Goal: Task Accomplishment & Management: Complete application form

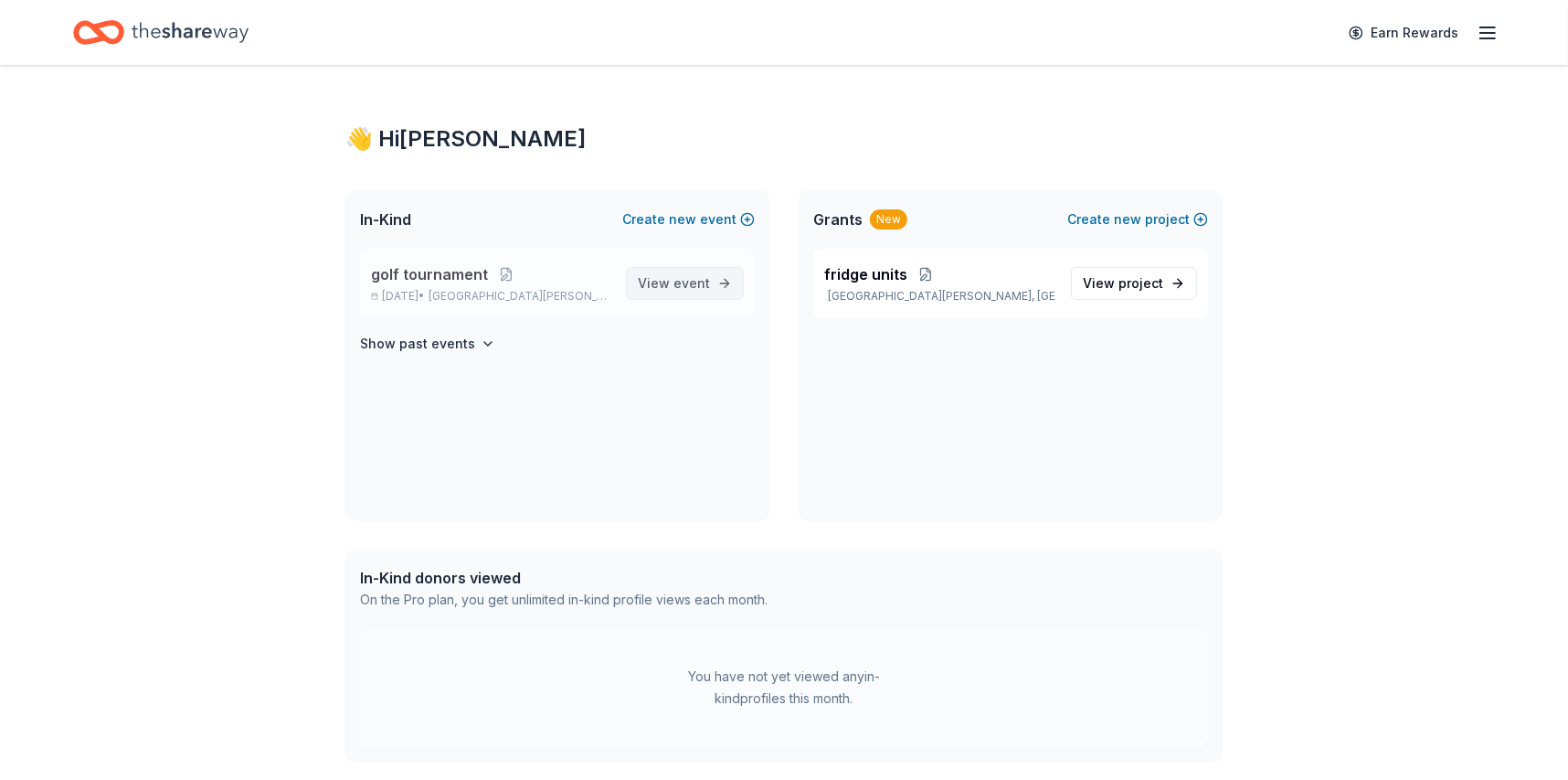
click at [668, 285] on span "View event" at bounding box center [674, 283] width 72 height 22
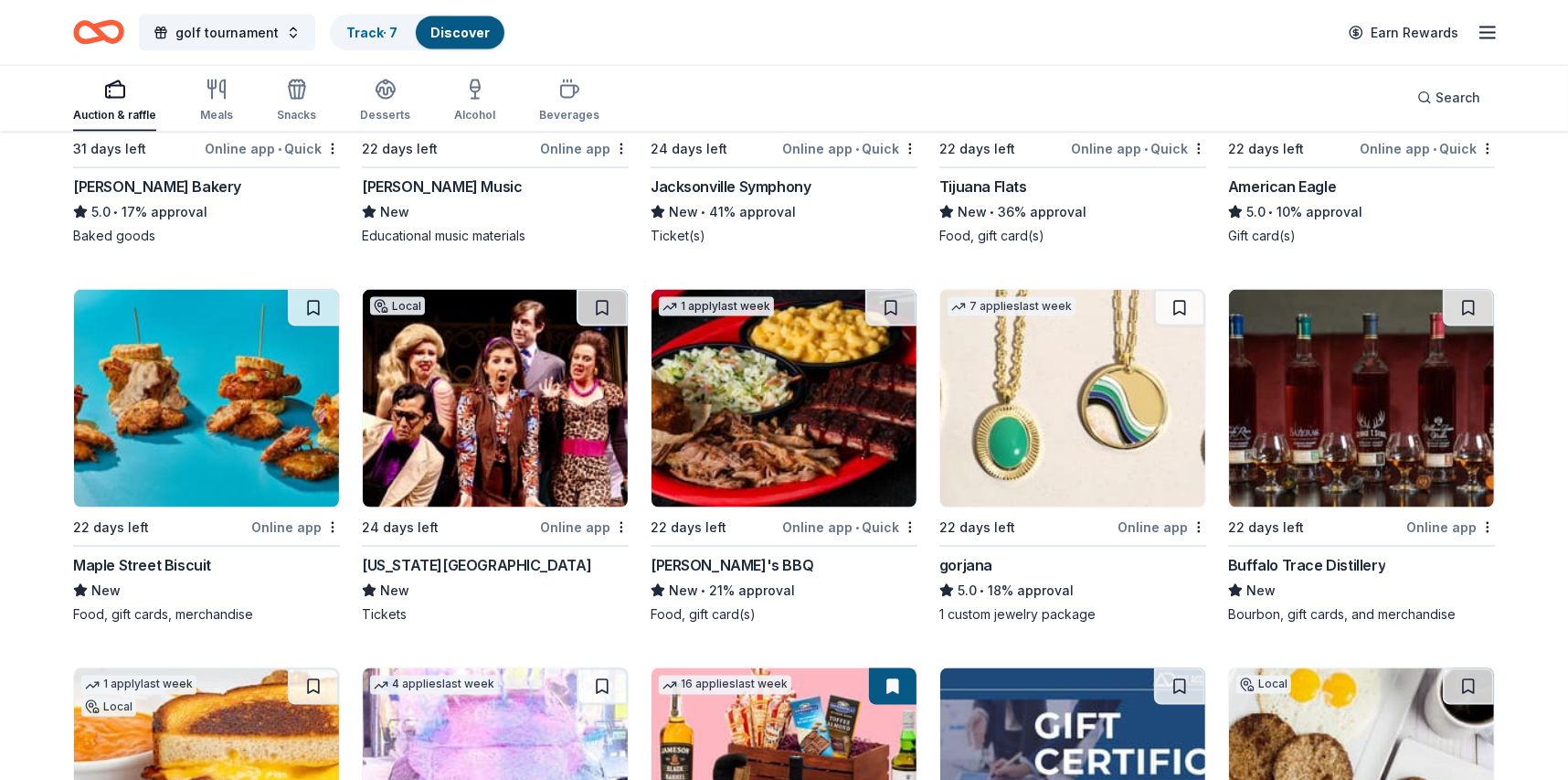
scroll to position [2743, 0]
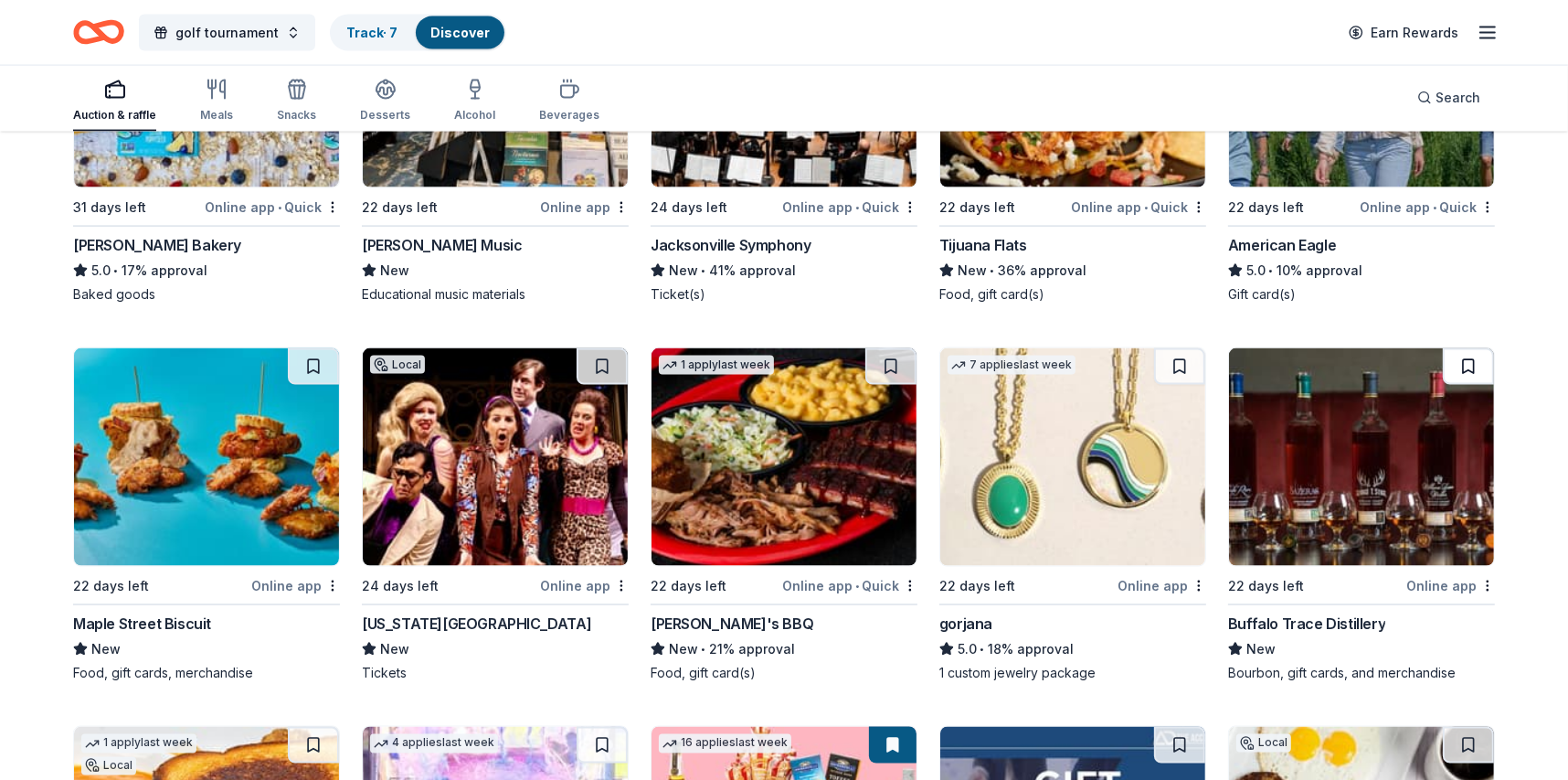
click at [1463, 349] on button at bounding box center [1468, 367] width 51 height 36
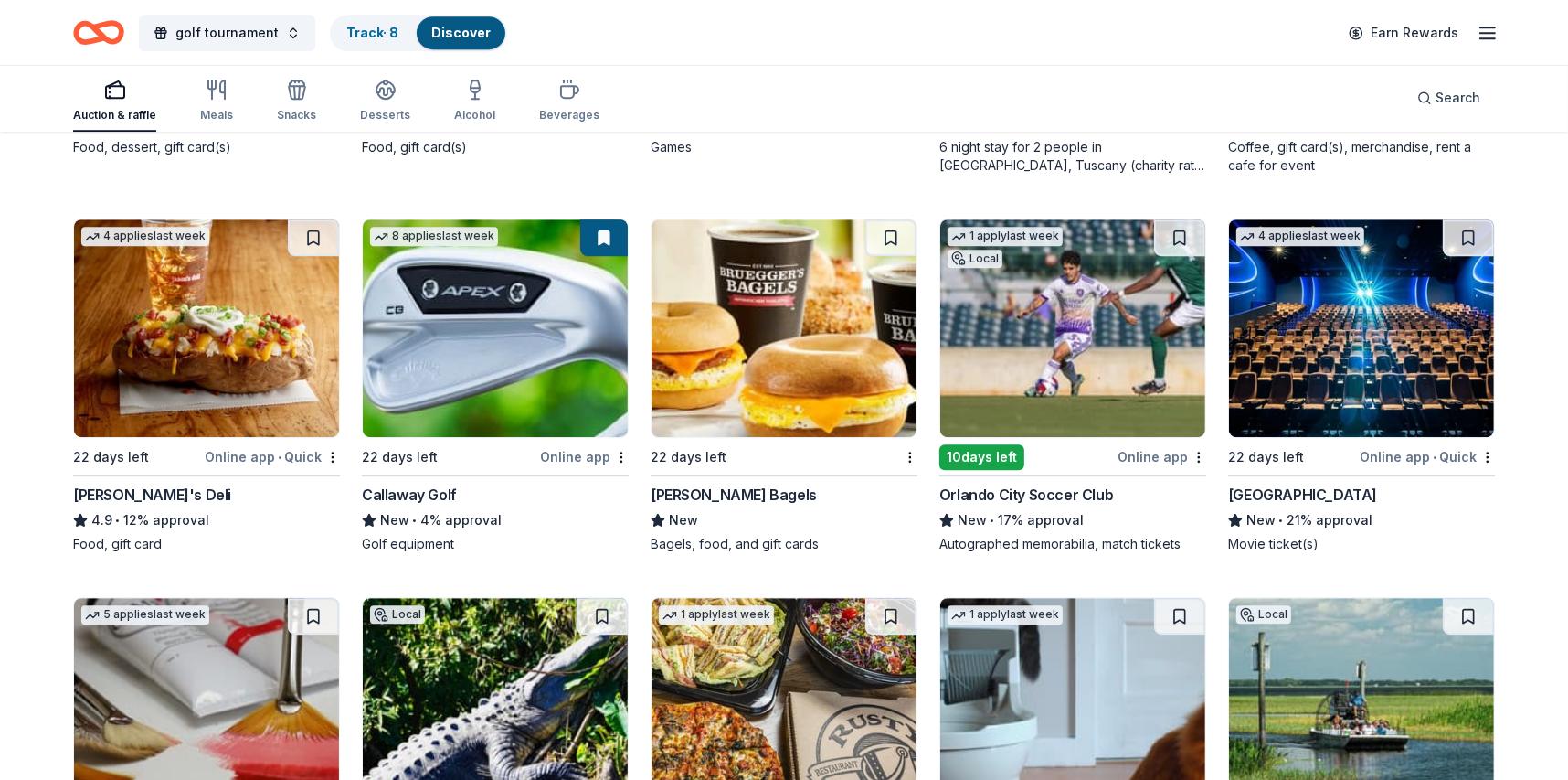
scroll to position [5229, 0]
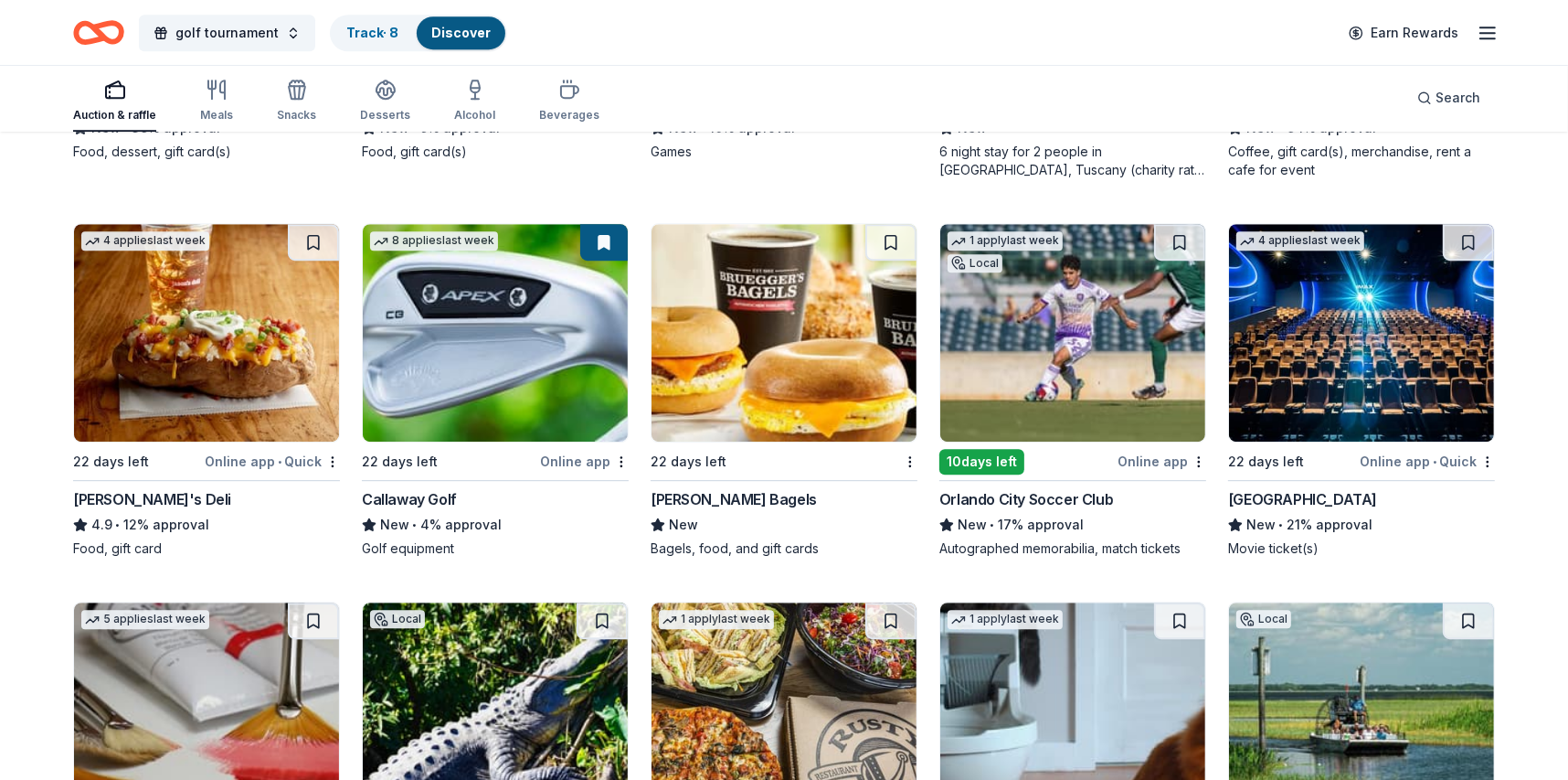
click at [518, 413] on img at bounding box center [495, 332] width 265 height 217
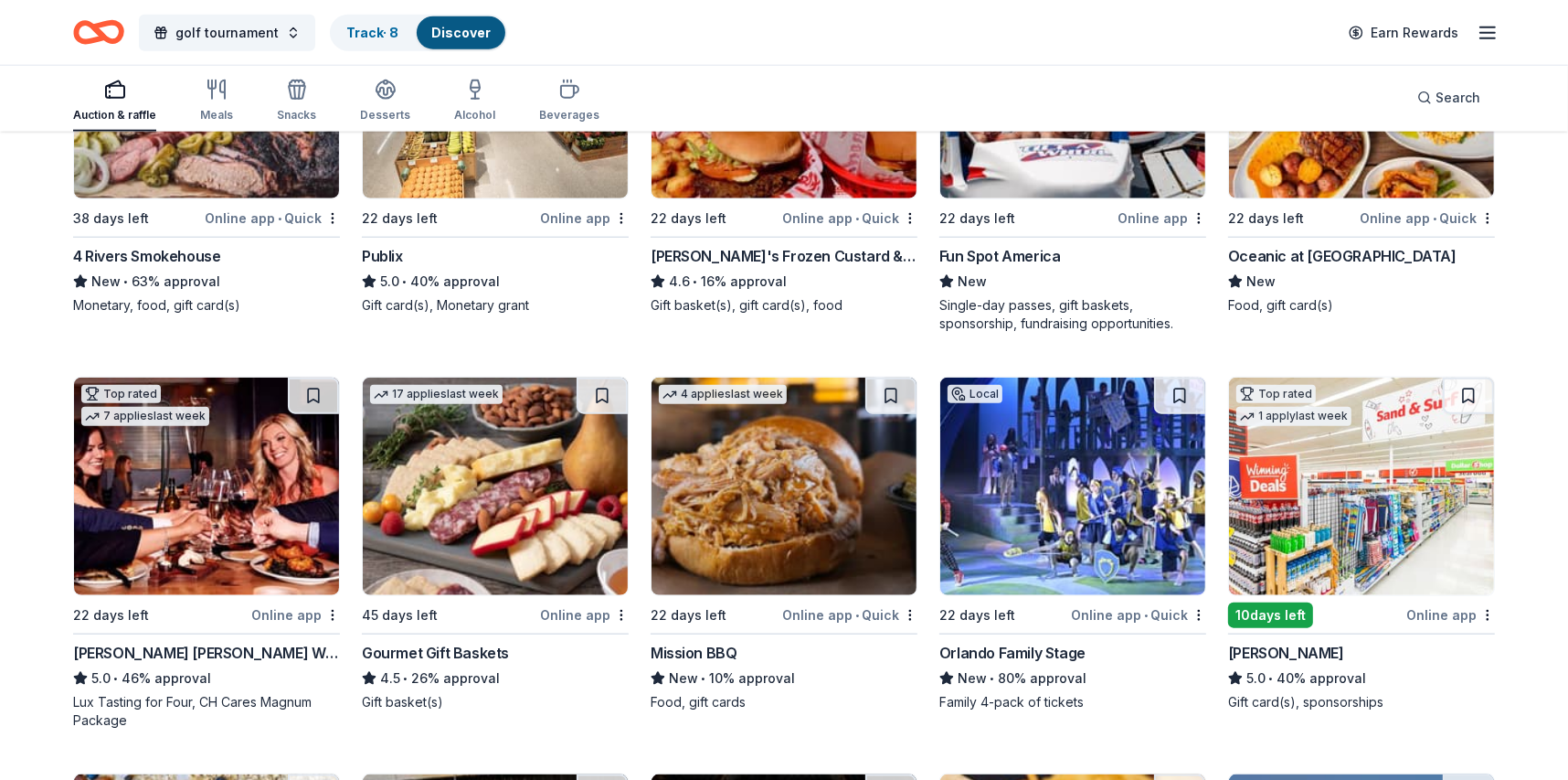
scroll to position [1390, 0]
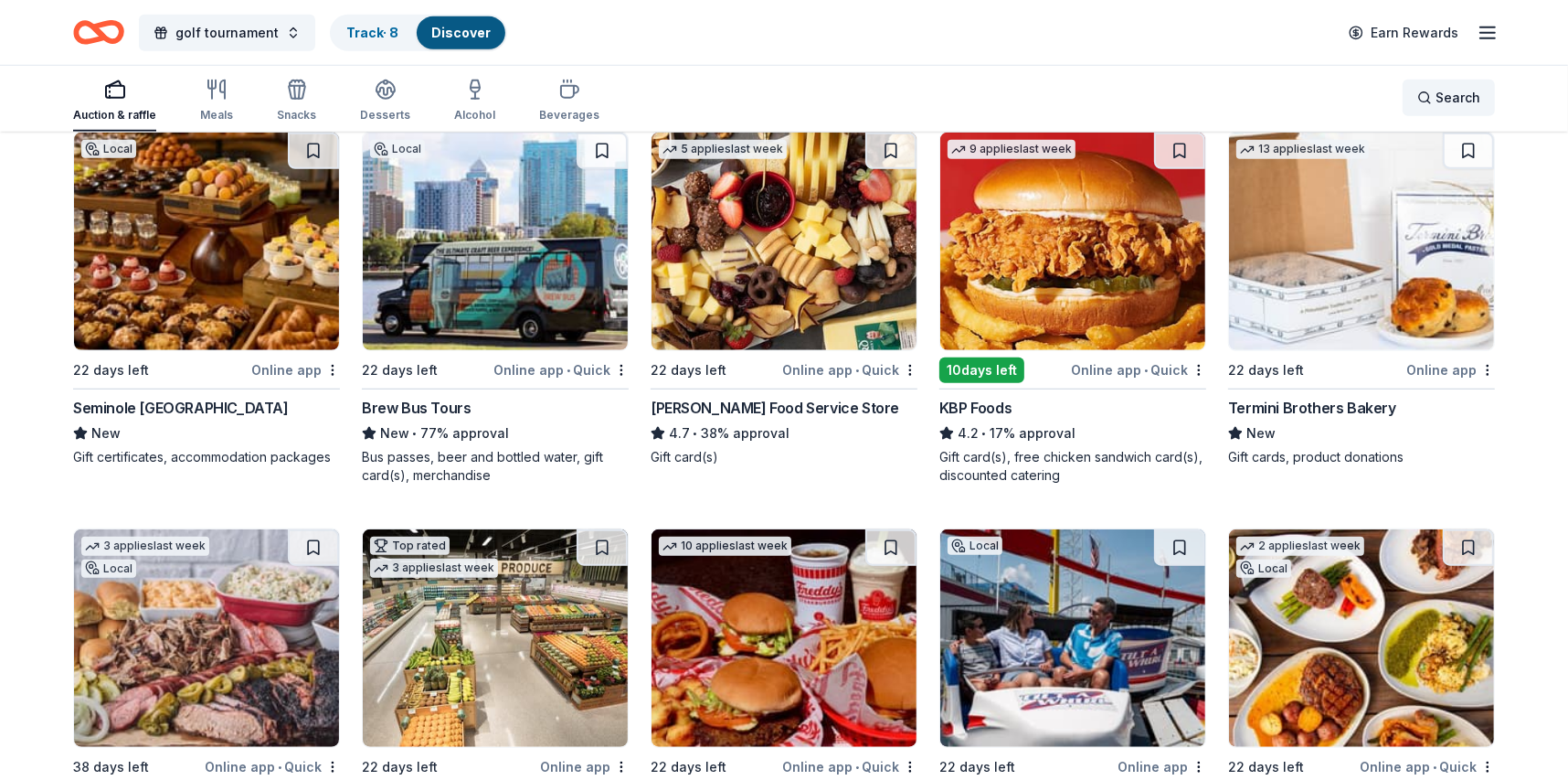
click at [1436, 90] on div "Search" at bounding box center [1449, 98] width 63 height 22
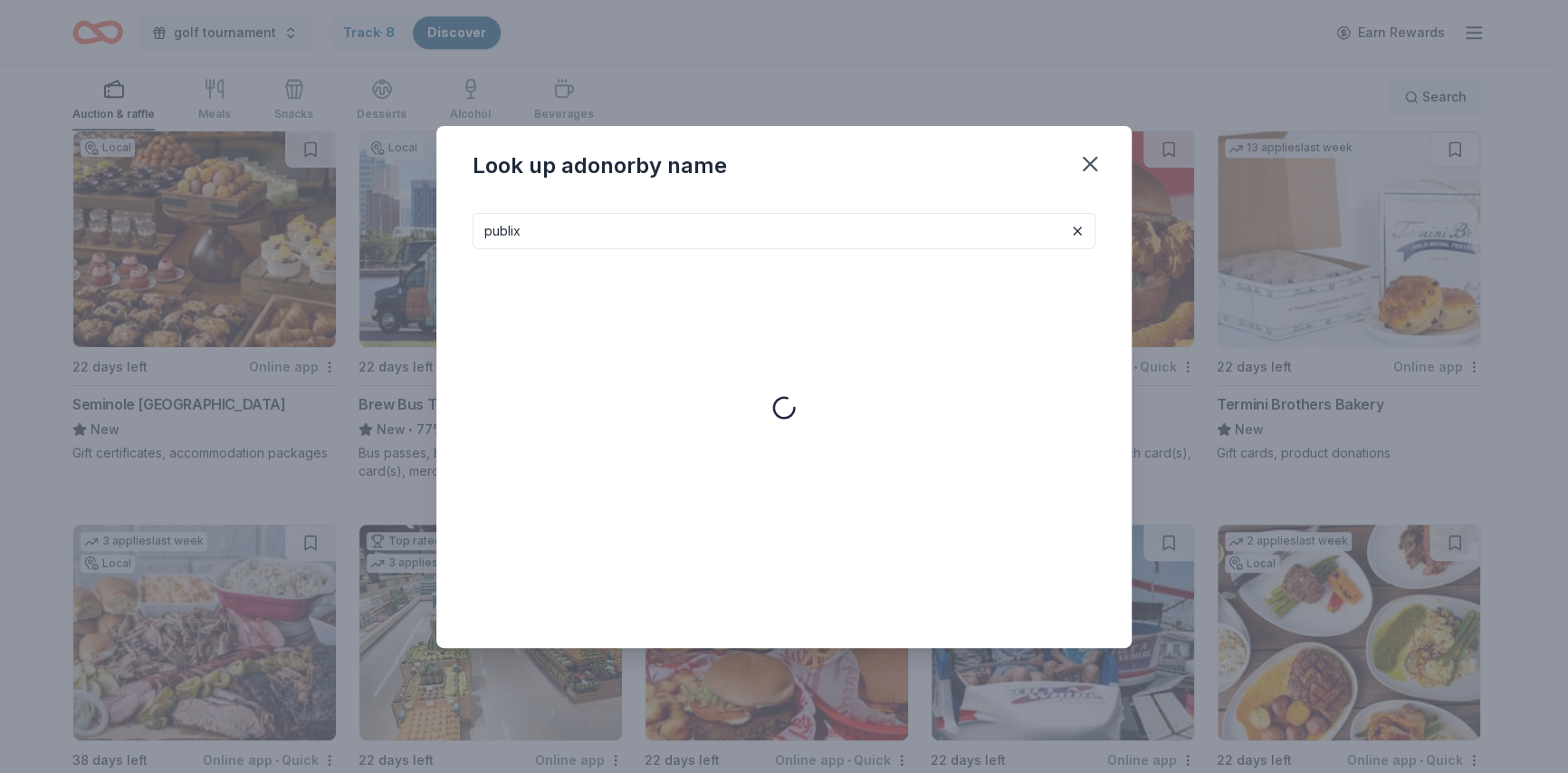
type input "publix"
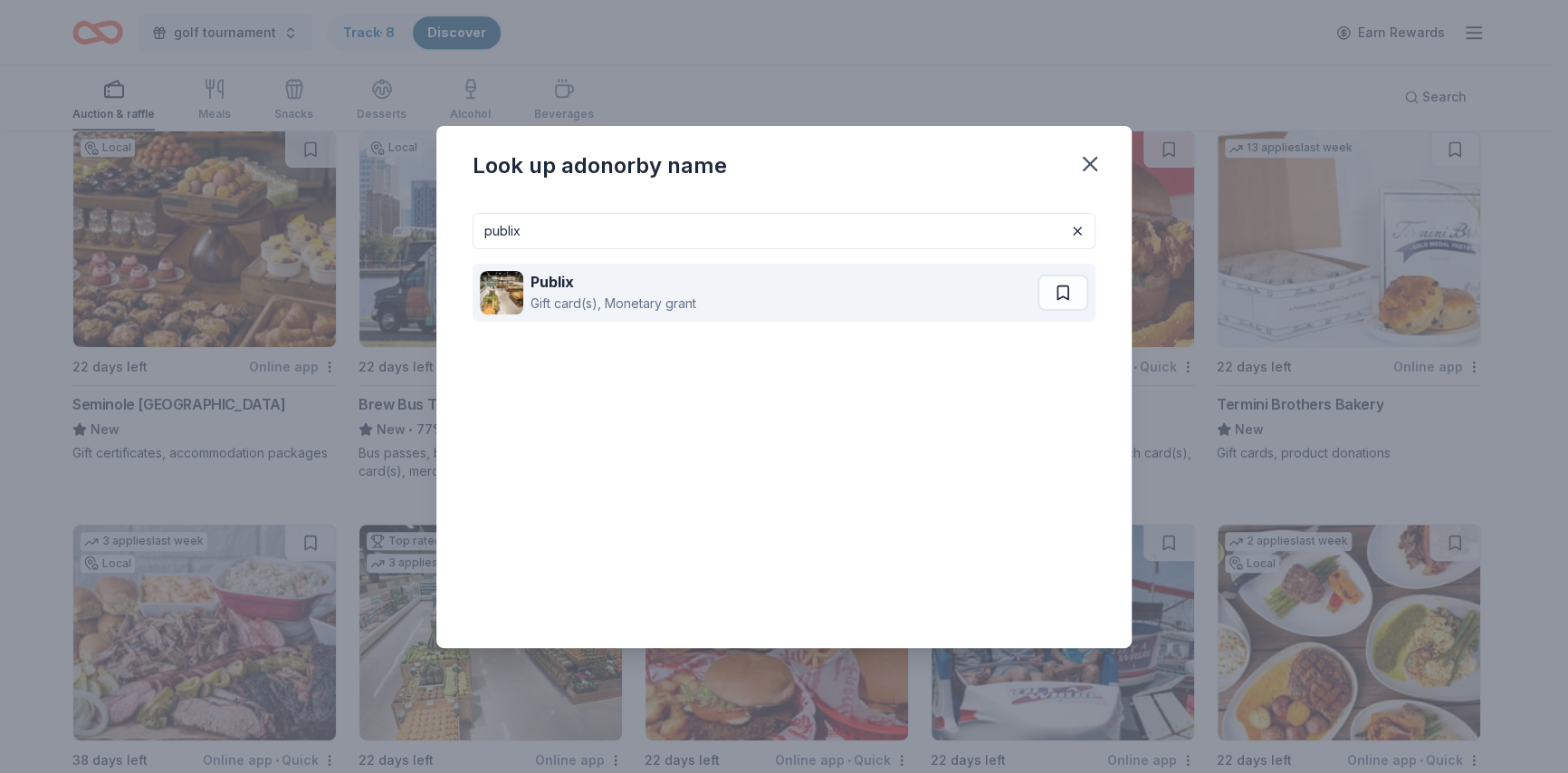
click at [667, 295] on div "Gift card(s), Monetary grant" at bounding box center [613, 304] width 166 height 22
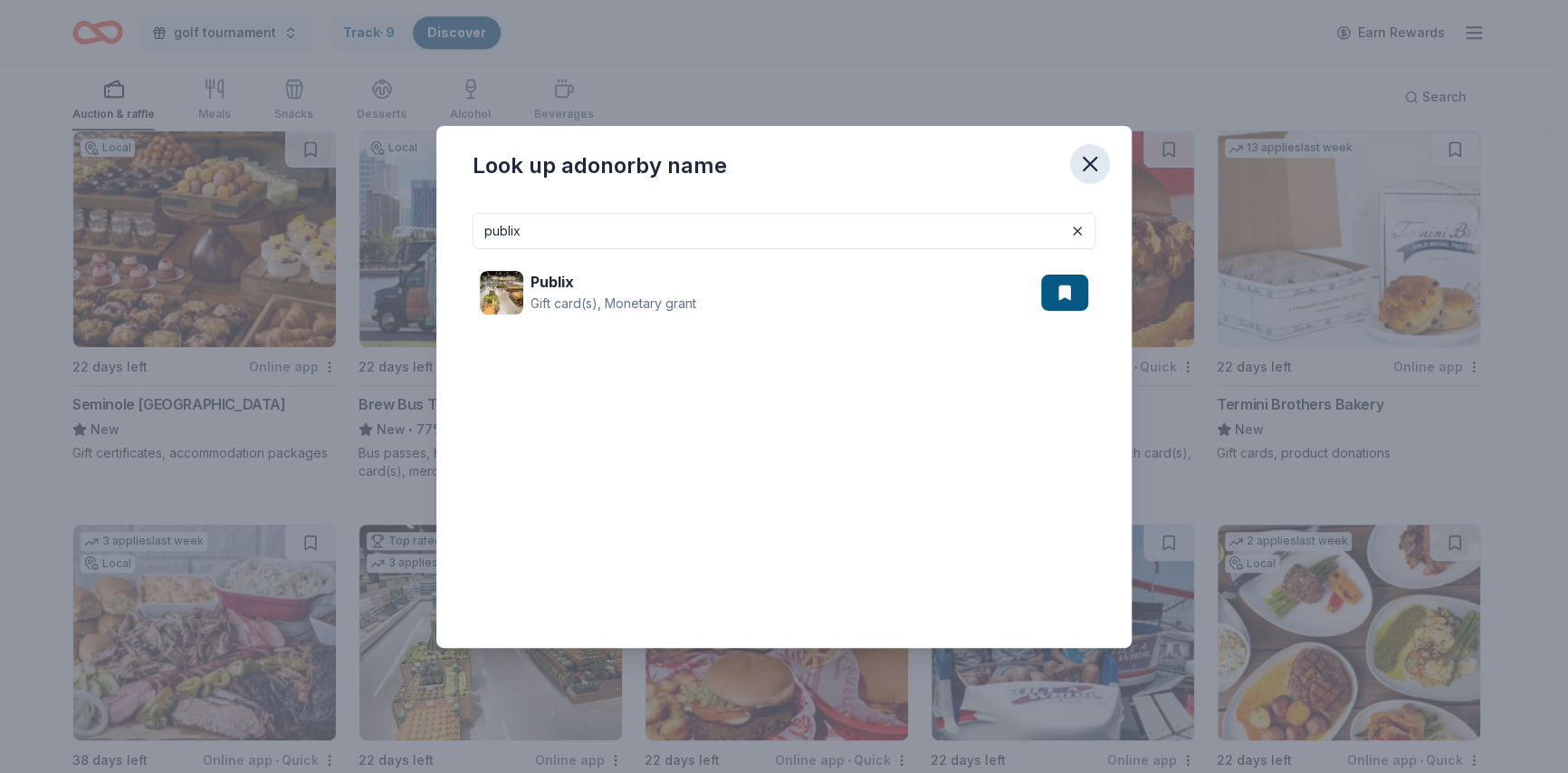
click at [1092, 155] on icon "button" at bounding box center [1090, 164] width 26 height 26
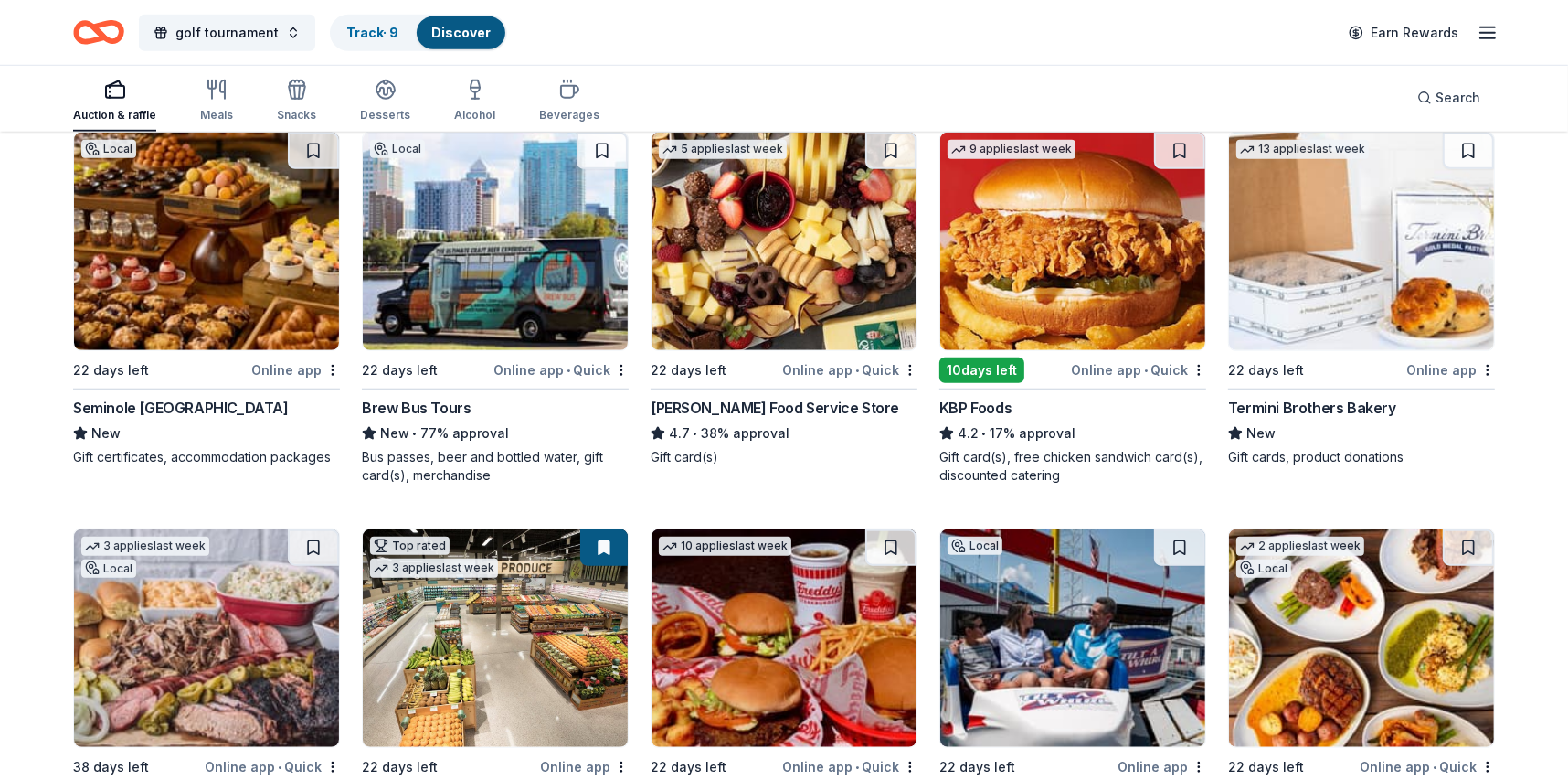
click at [1483, 34] on icon "button" at bounding box center [1488, 33] width 22 height 22
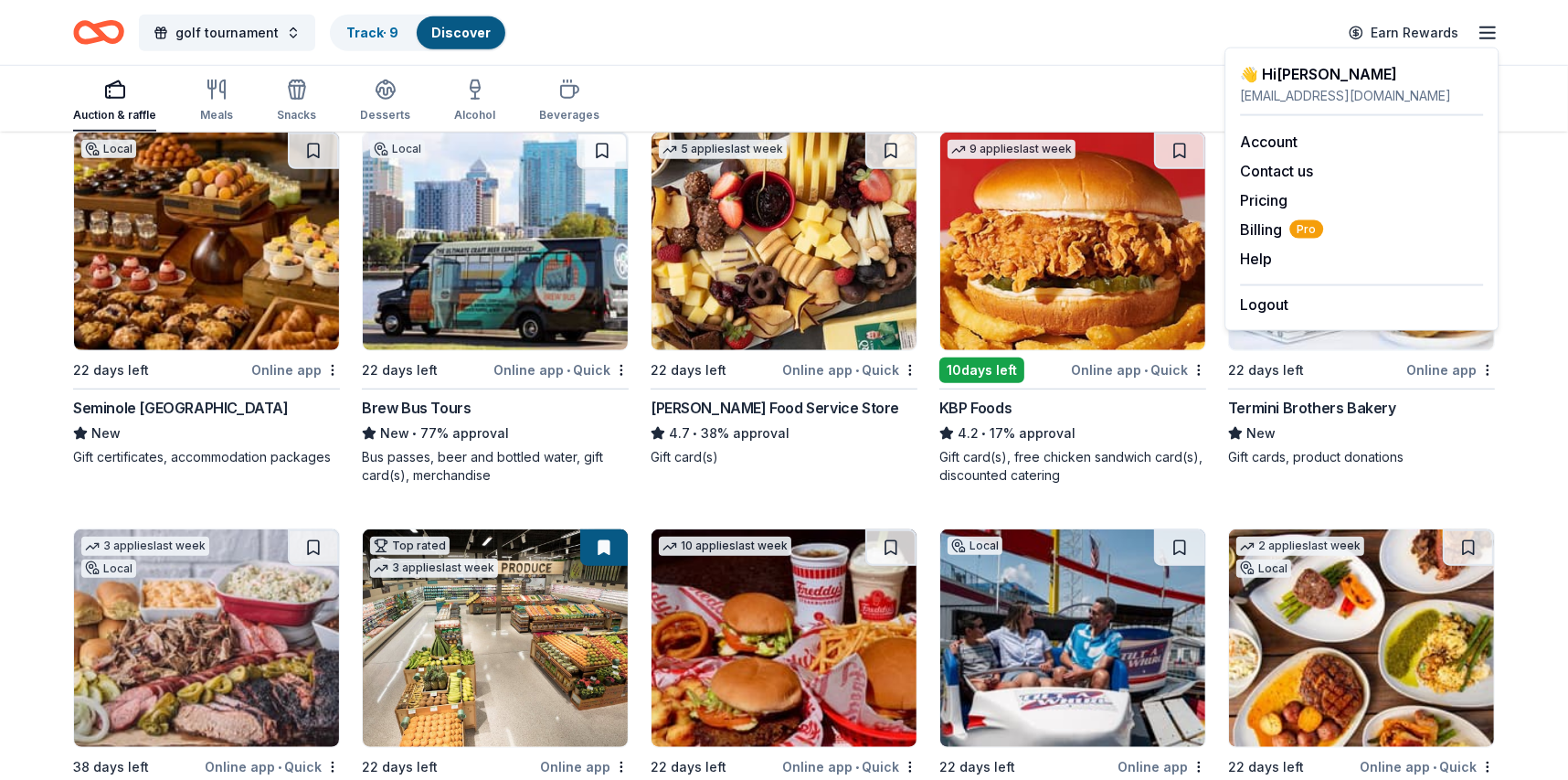
click at [1294, 79] on div "👋 Hi Dale" at bounding box center [1361, 74] width 243 height 22
click at [1272, 145] on link "Account" at bounding box center [1269, 142] width 57 height 18
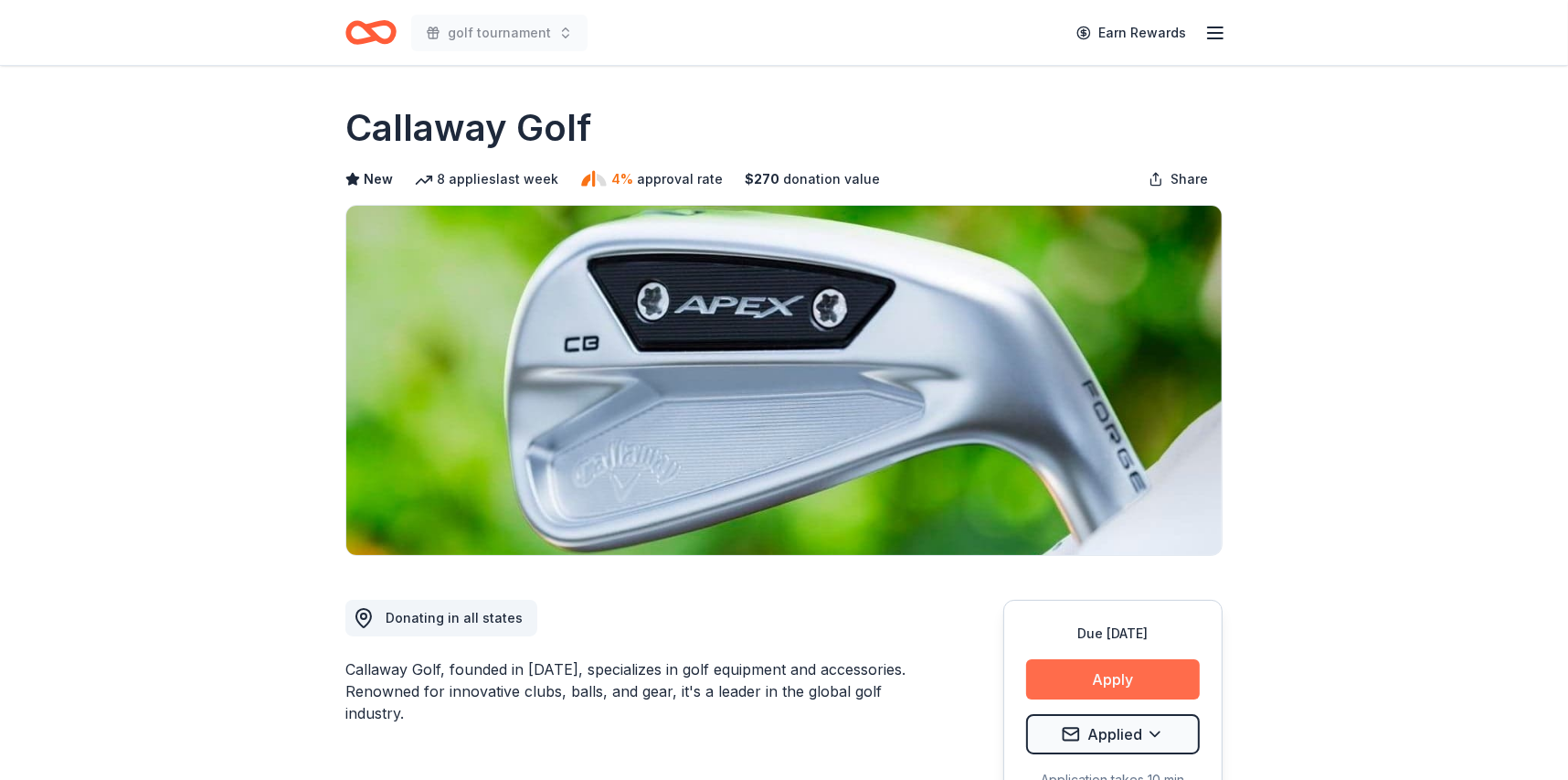
click at [1133, 674] on button "Apply" at bounding box center [1113, 680] width 173 height 40
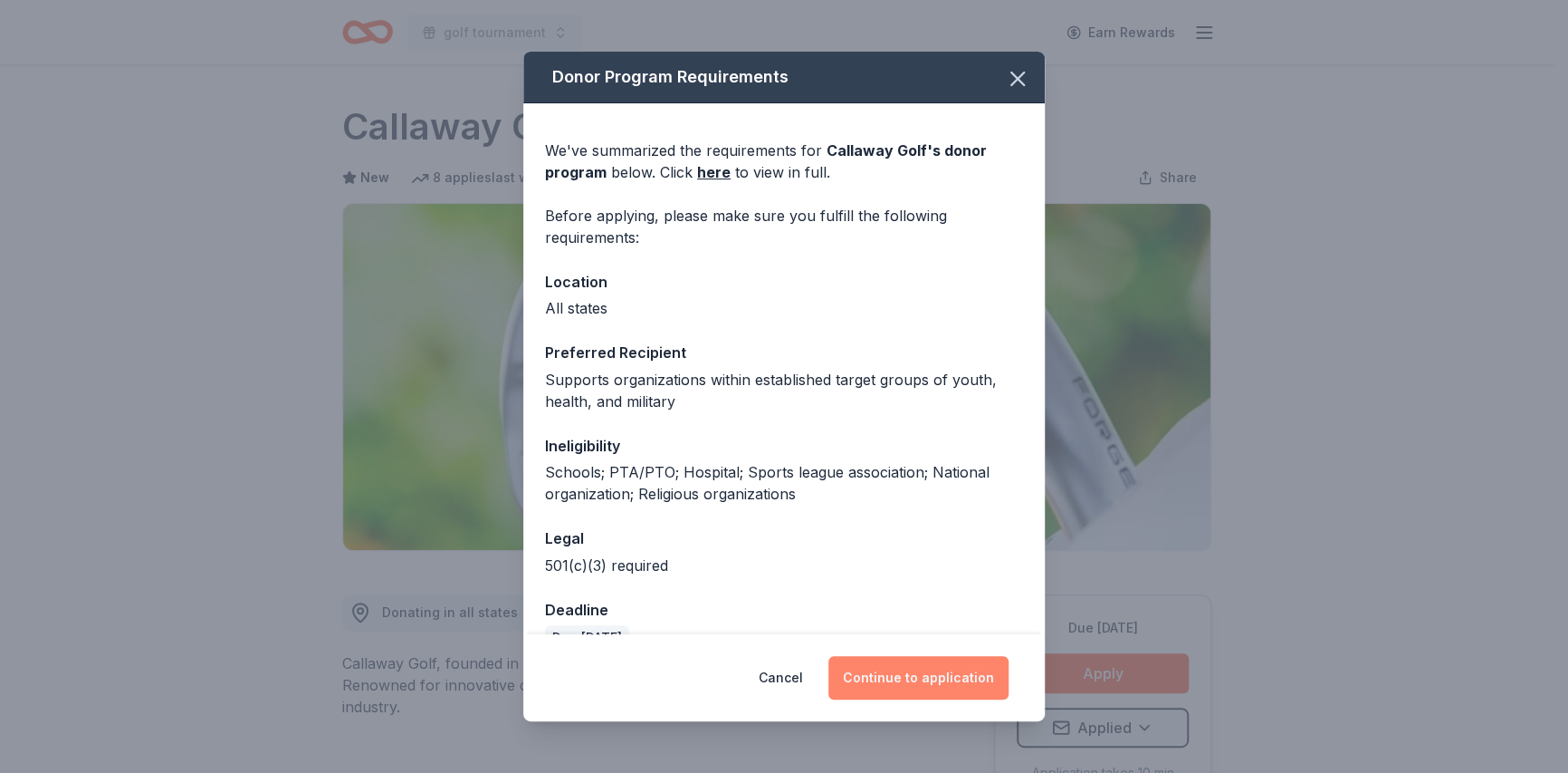
click at [940, 689] on button "Continue to application" at bounding box center [919, 678] width 180 height 44
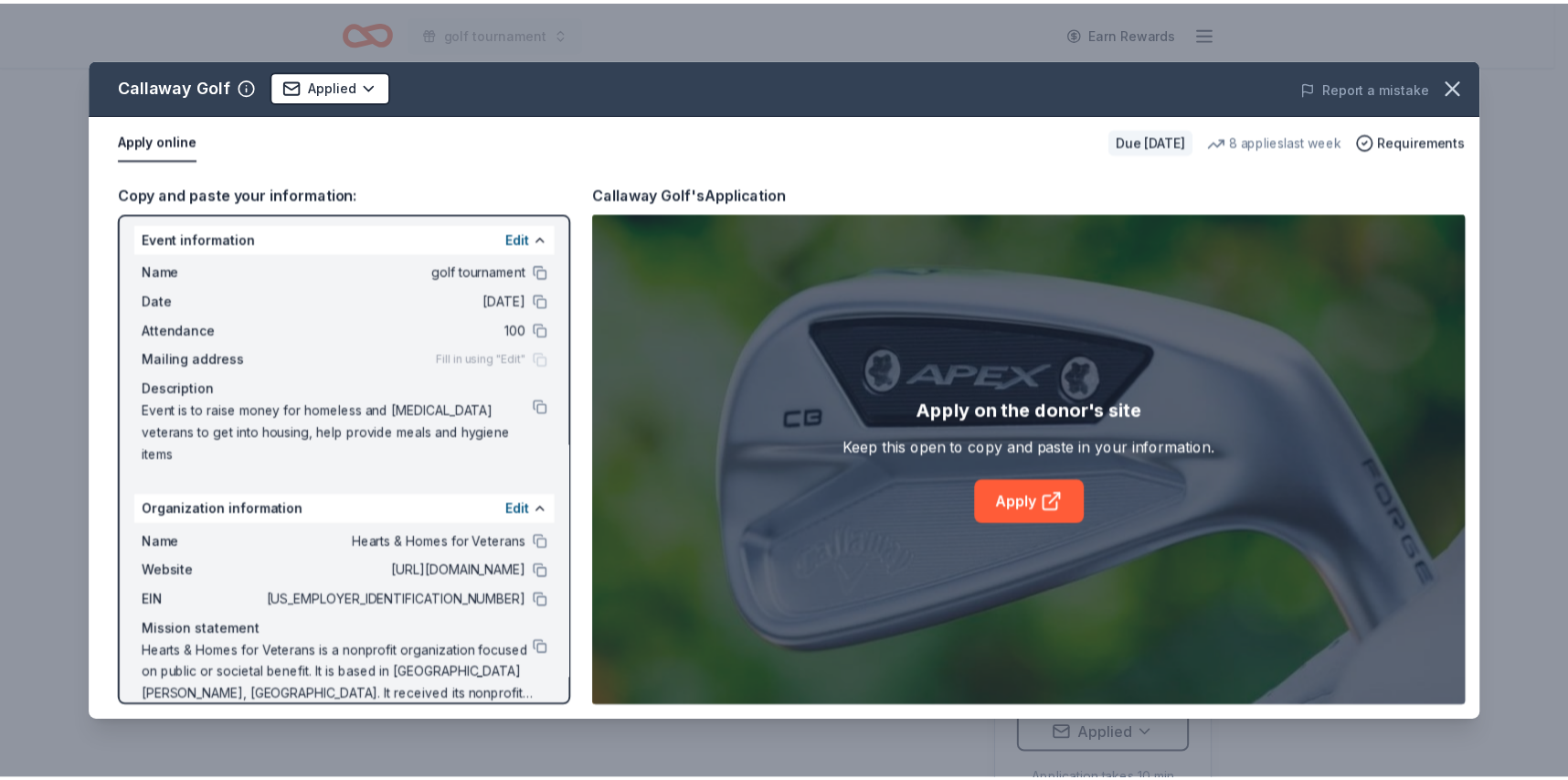
scroll to position [7, 0]
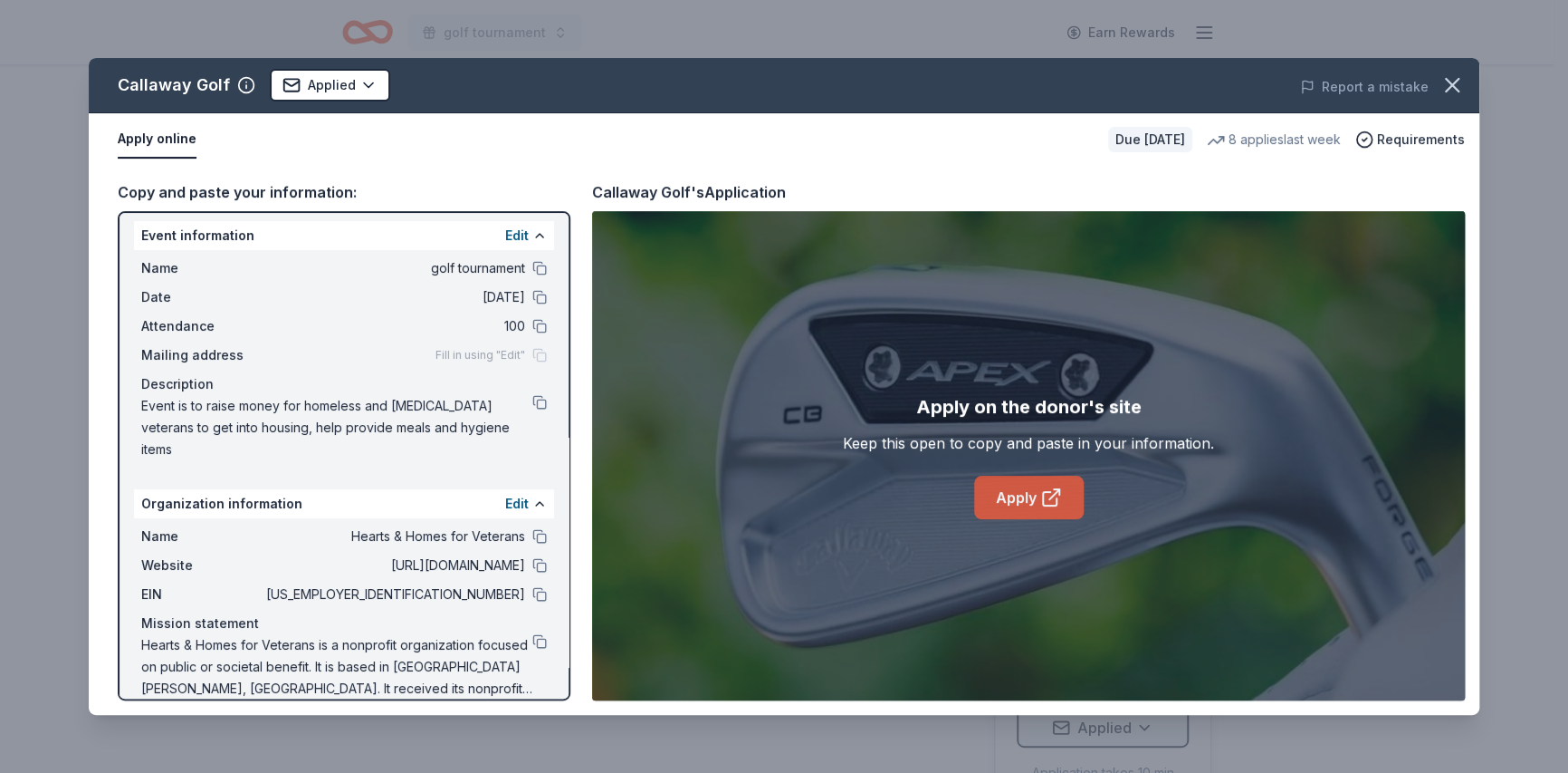
click at [1003, 506] on link "Apply" at bounding box center [1030, 497] width 110 height 44
click at [1462, 81] on icon "button" at bounding box center [1452, 84] width 26 height 26
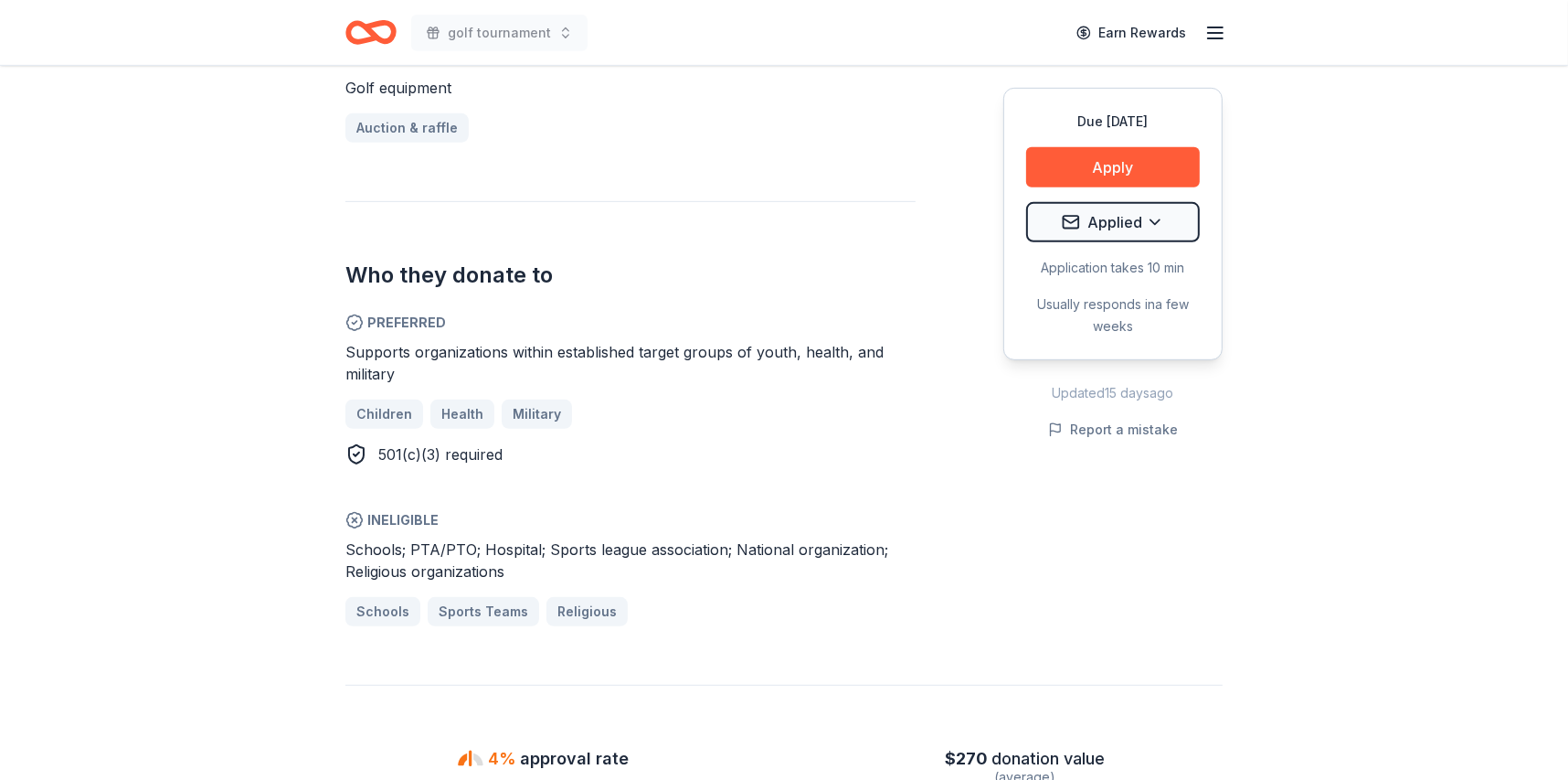
scroll to position [823, 0]
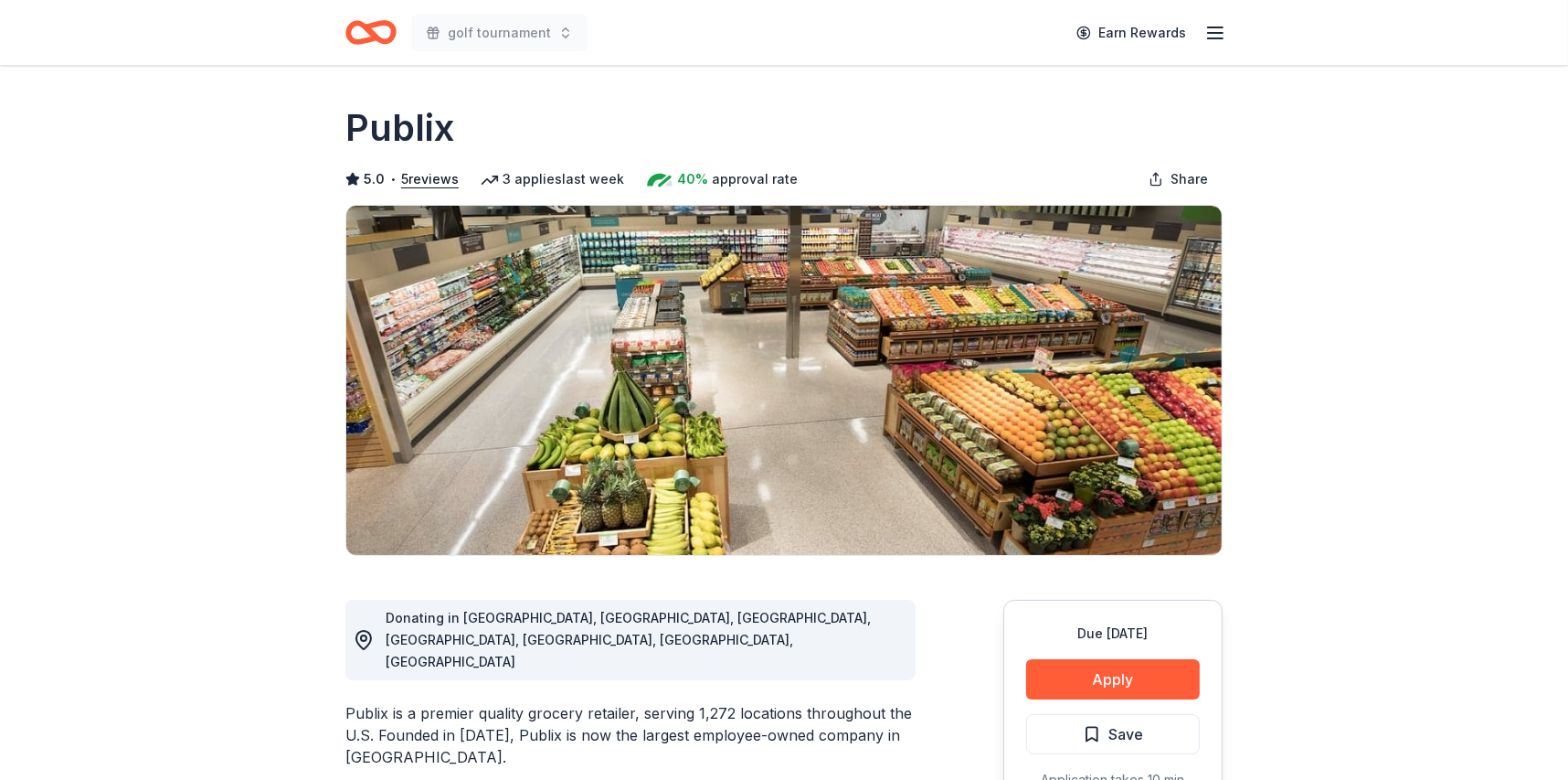
scroll to position [91, 0]
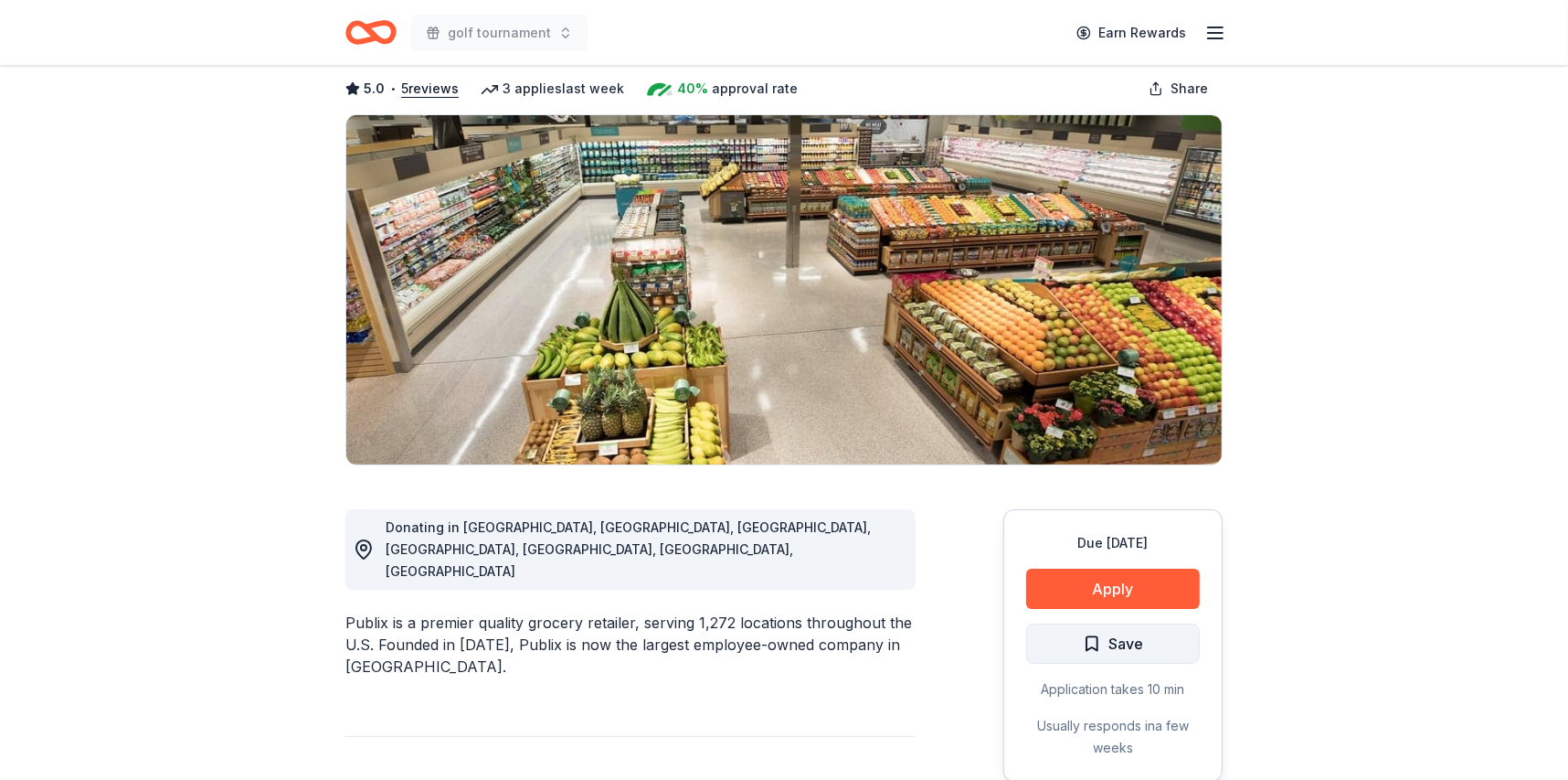
click at [1124, 641] on span "Save" at bounding box center [1126, 643] width 34 height 24
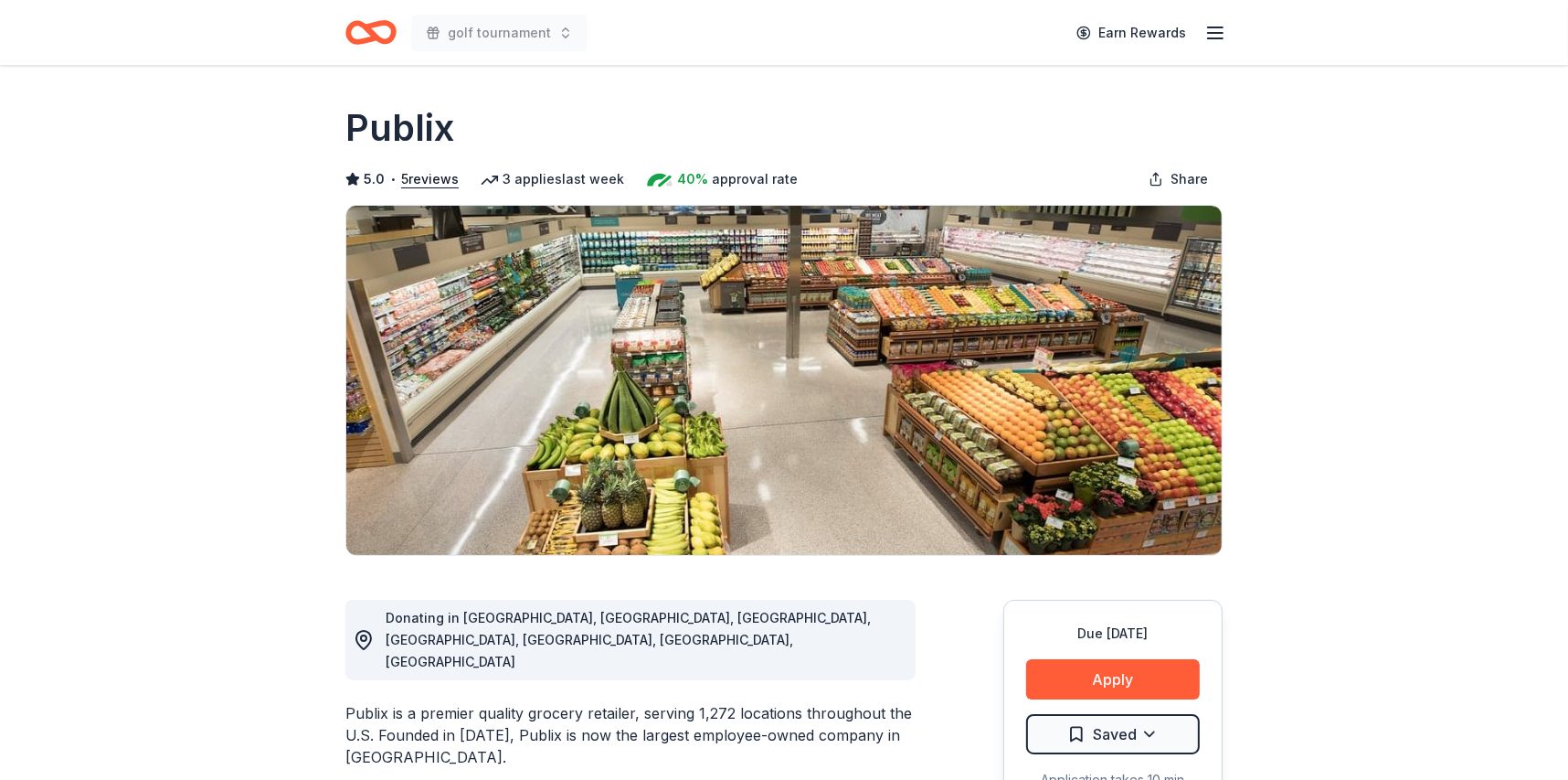
scroll to position [0, 0]
